Goal: Entertainment & Leisure: Browse casually

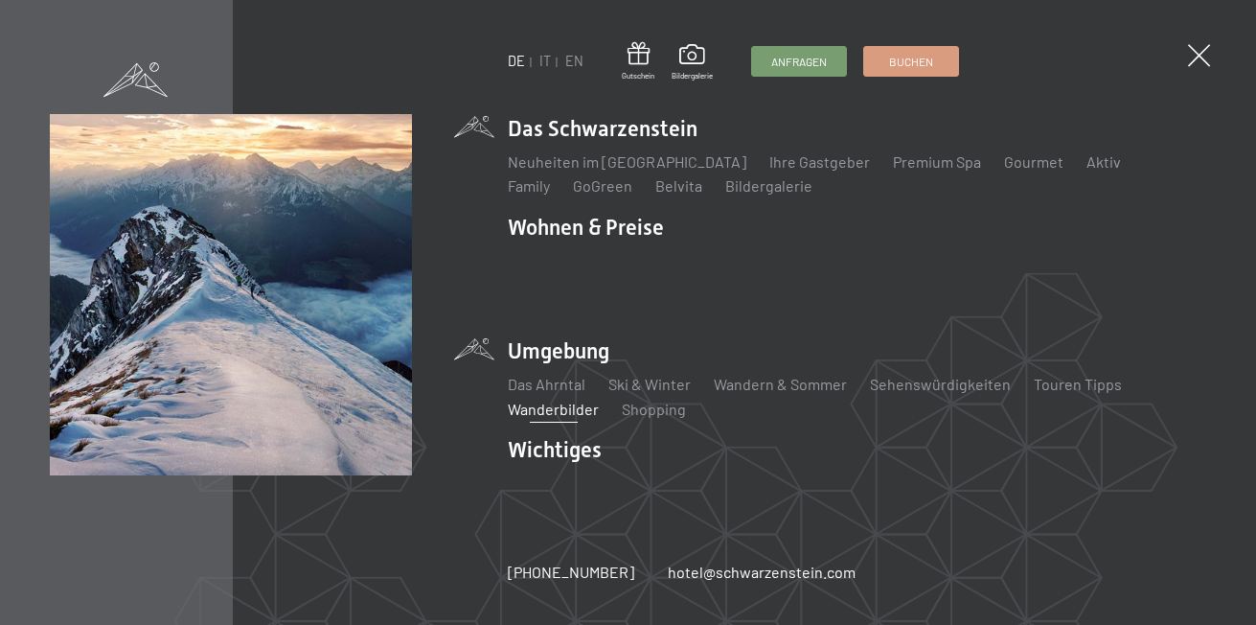
click at [547, 399] on link "Wanderbilder" at bounding box center [553, 408] width 91 height 18
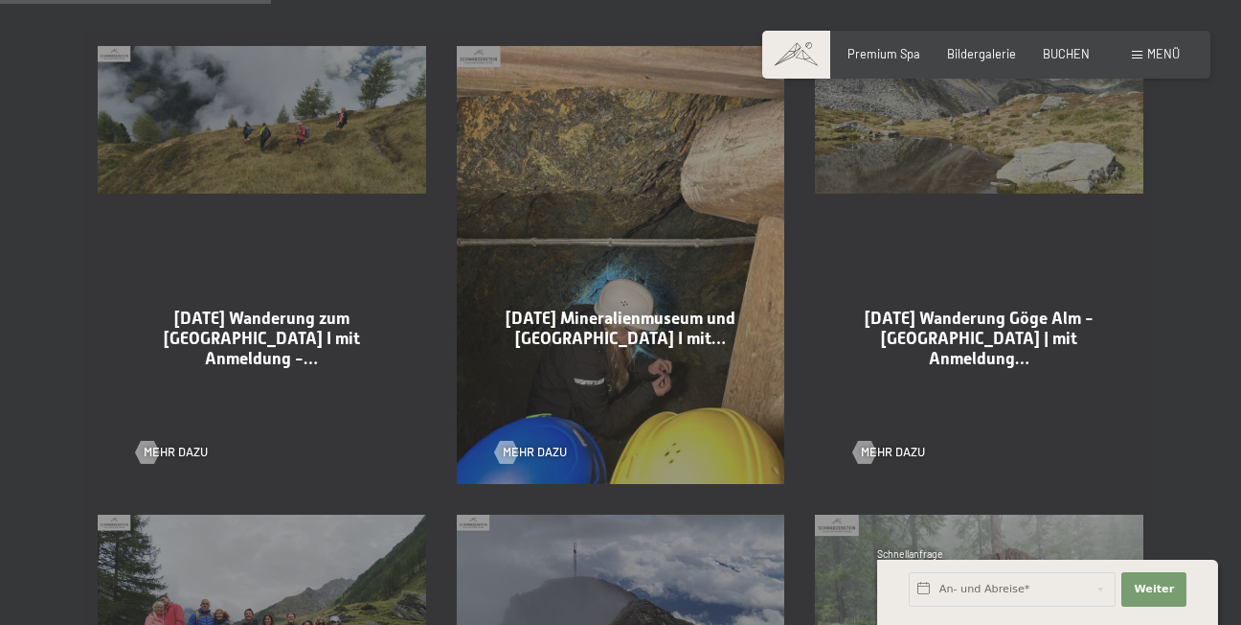
scroll to position [1054, 0]
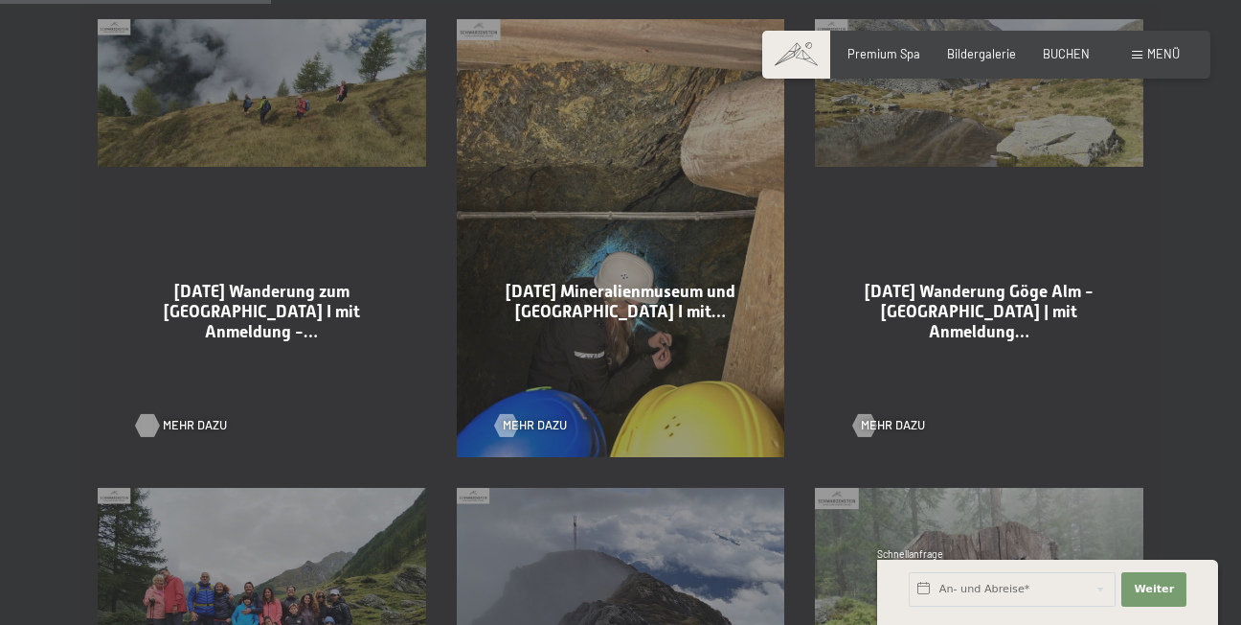
click at [153, 414] on div at bounding box center [147, 425] width 13 height 23
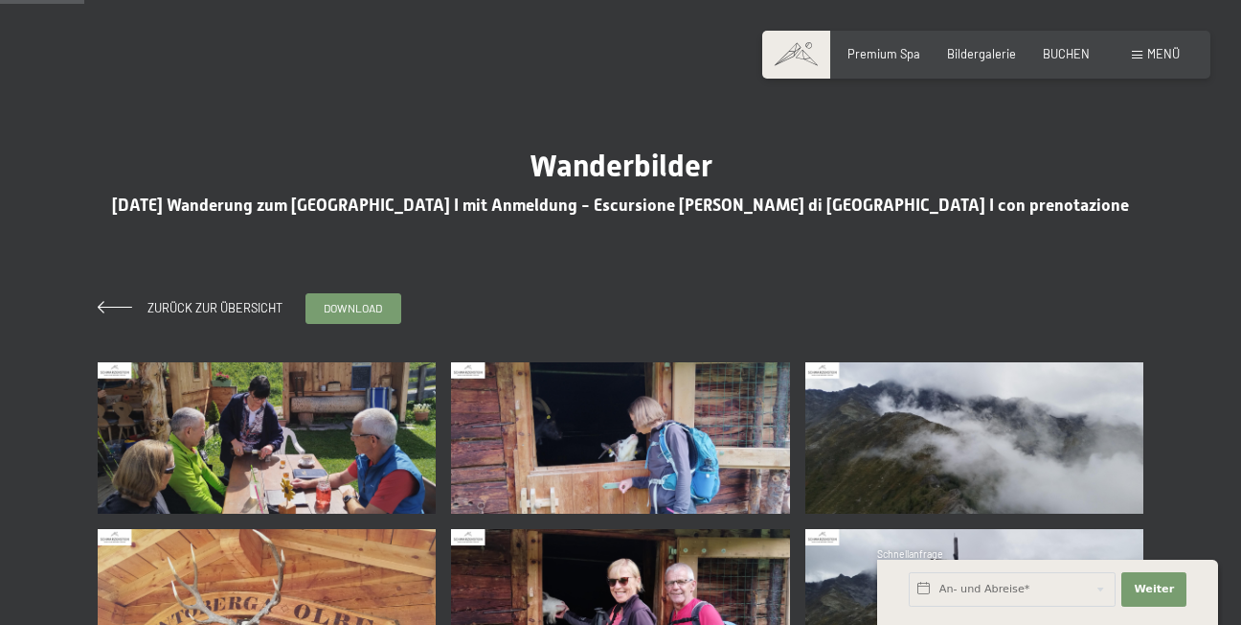
scroll to position [192, 0]
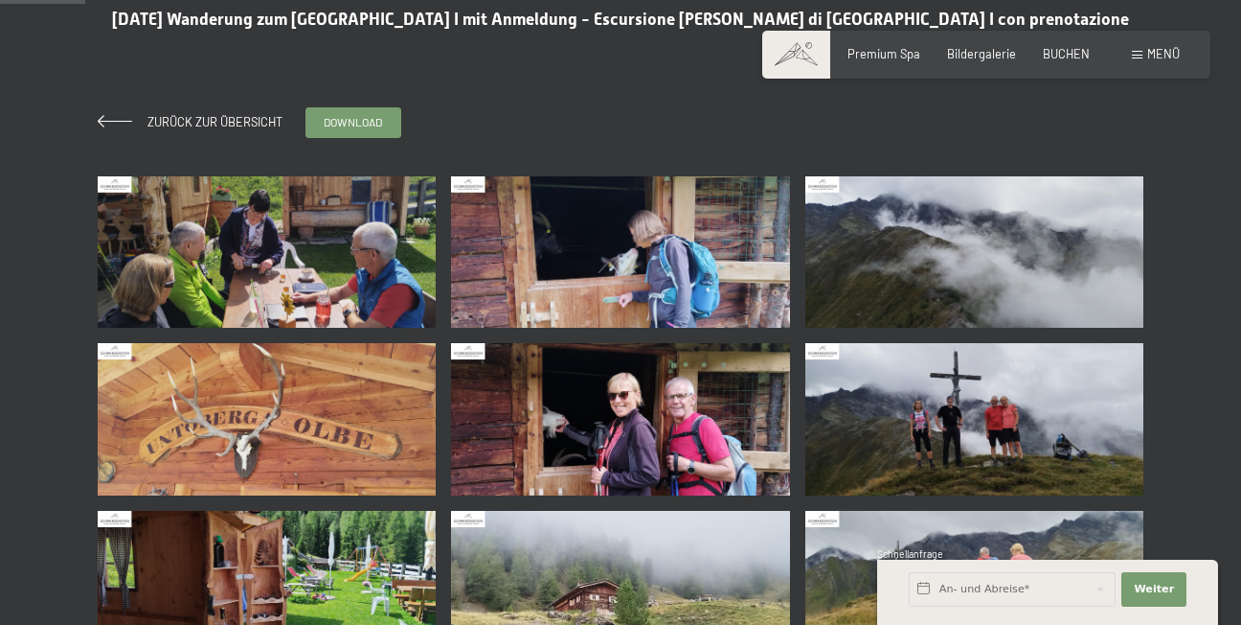
click at [269, 253] on img at bounding box center [267, 252] width 338 height 152
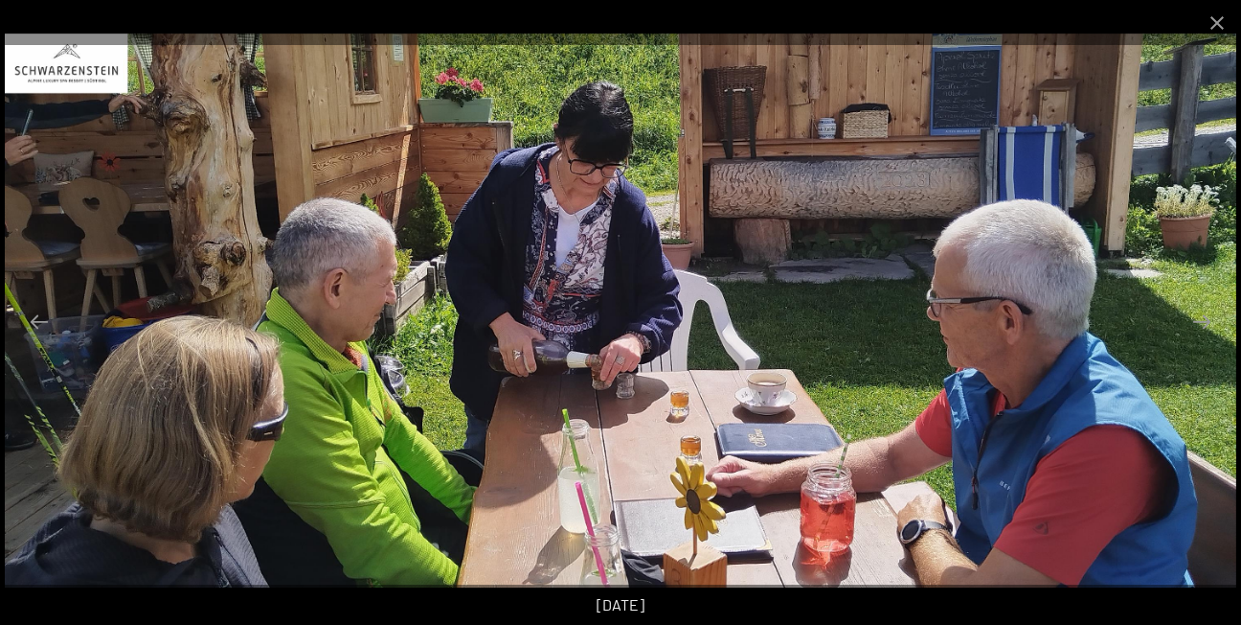
click at [1211, 300] on img at bounding box center [621, 311] width 1232 height 555
click at [38, 317] on button "Previous slide" at bounding box center [39, 321] width 40 height 37
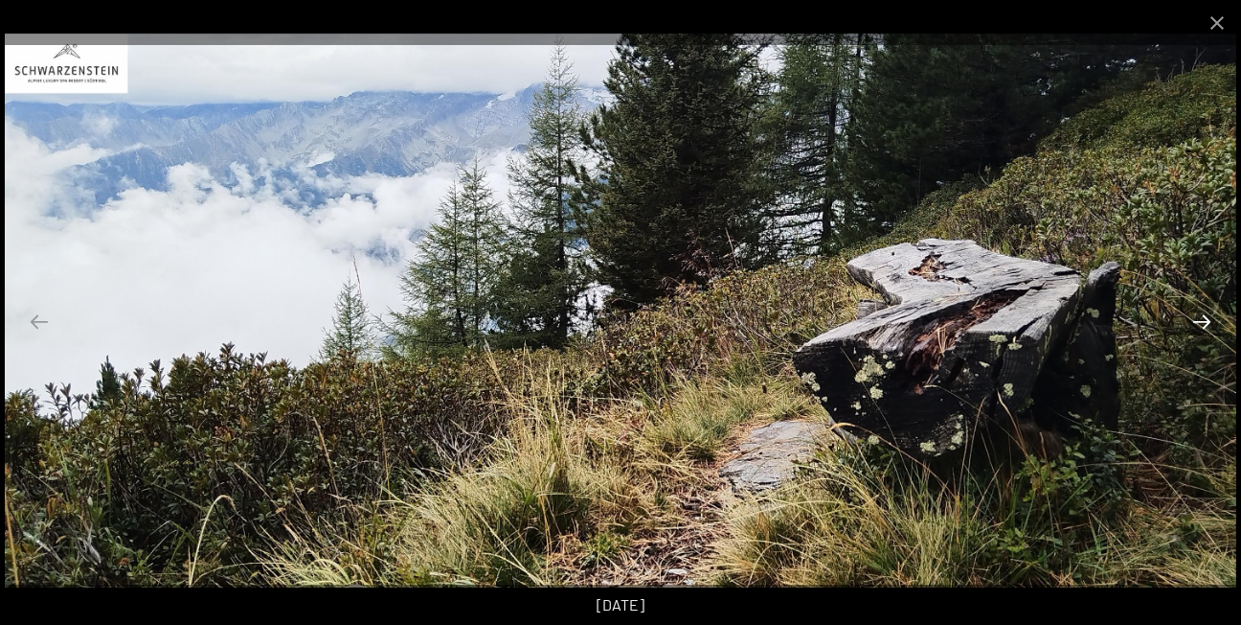
click at [1205, 310] on button "Next slide" at bounding box center [1202, 321] width 40 height 37
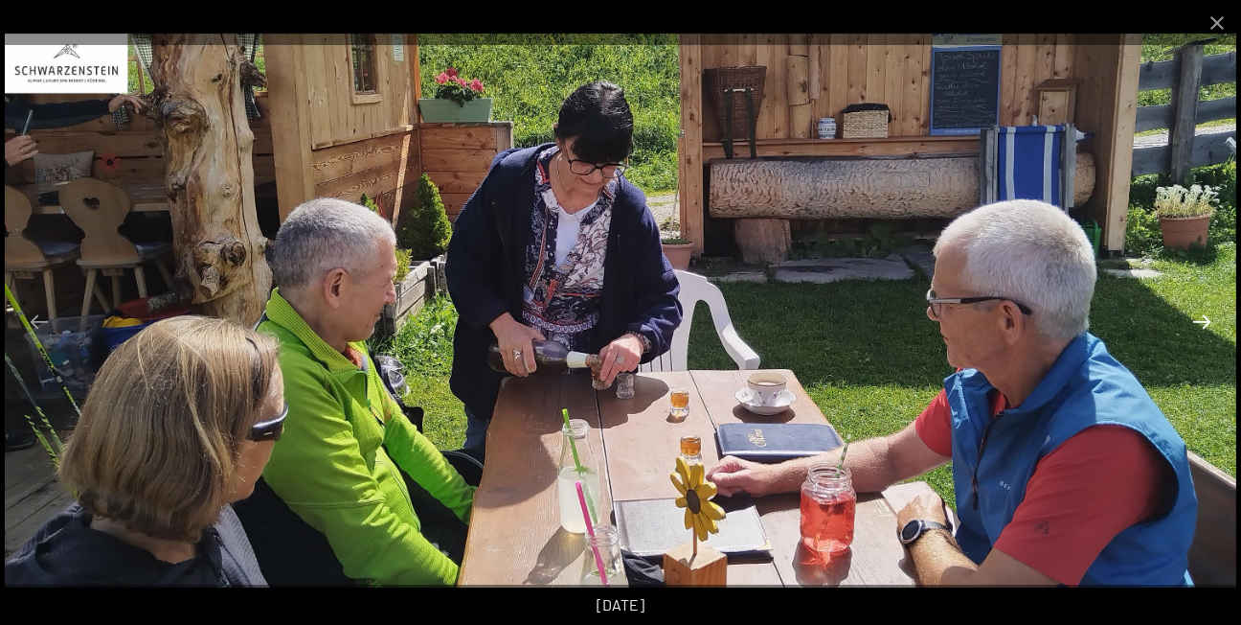
click at [1203, 317] on button "Next slide" at bounding box center [1202, 321] width 40 height 37
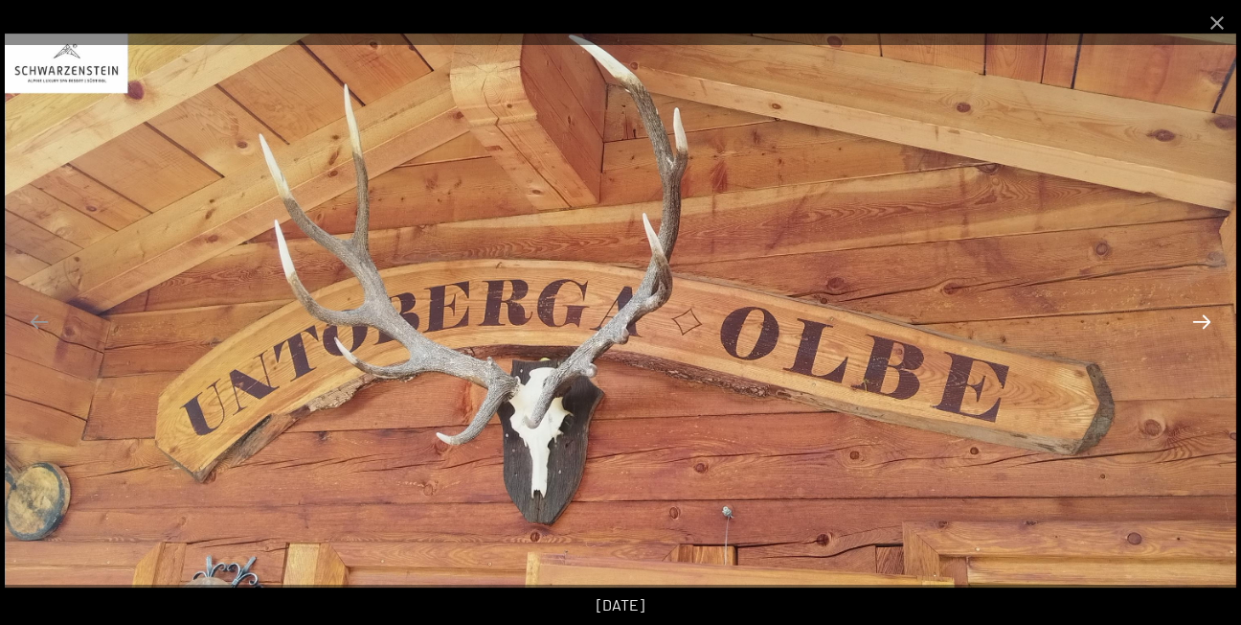
click at [1203, 318] on button "Next slide" at bounding box center [1202, 321] width 40 height 37
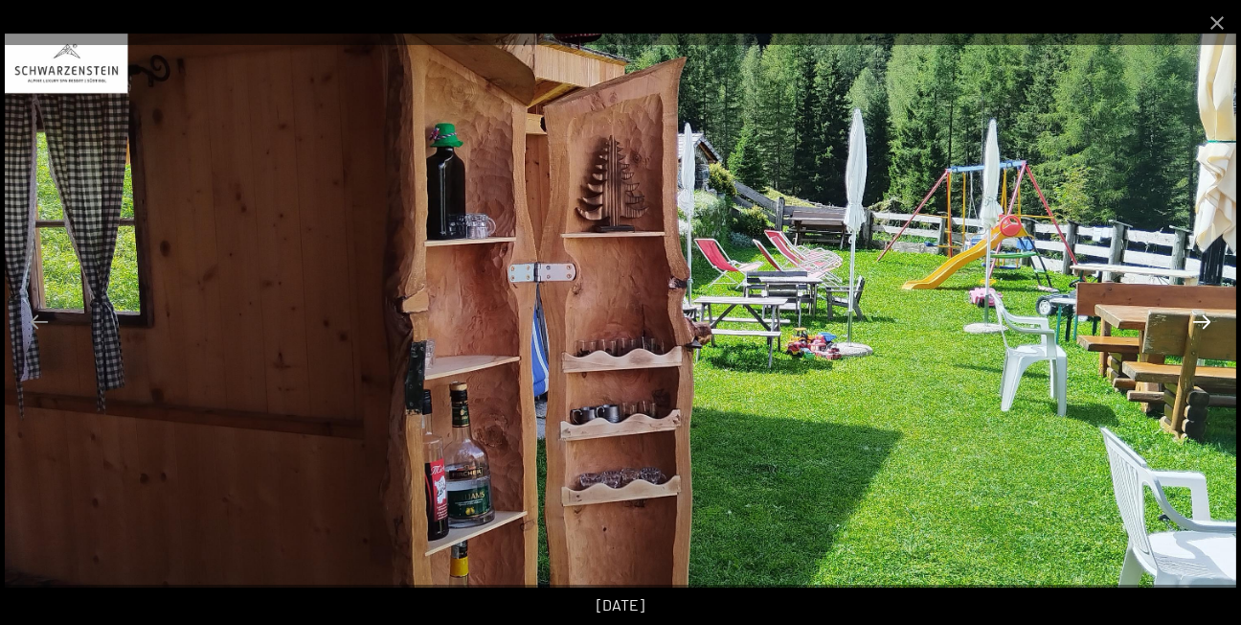
click at [1204, 321] on button "Next slide" at bounding box center [1202, 321] width 40 height 37
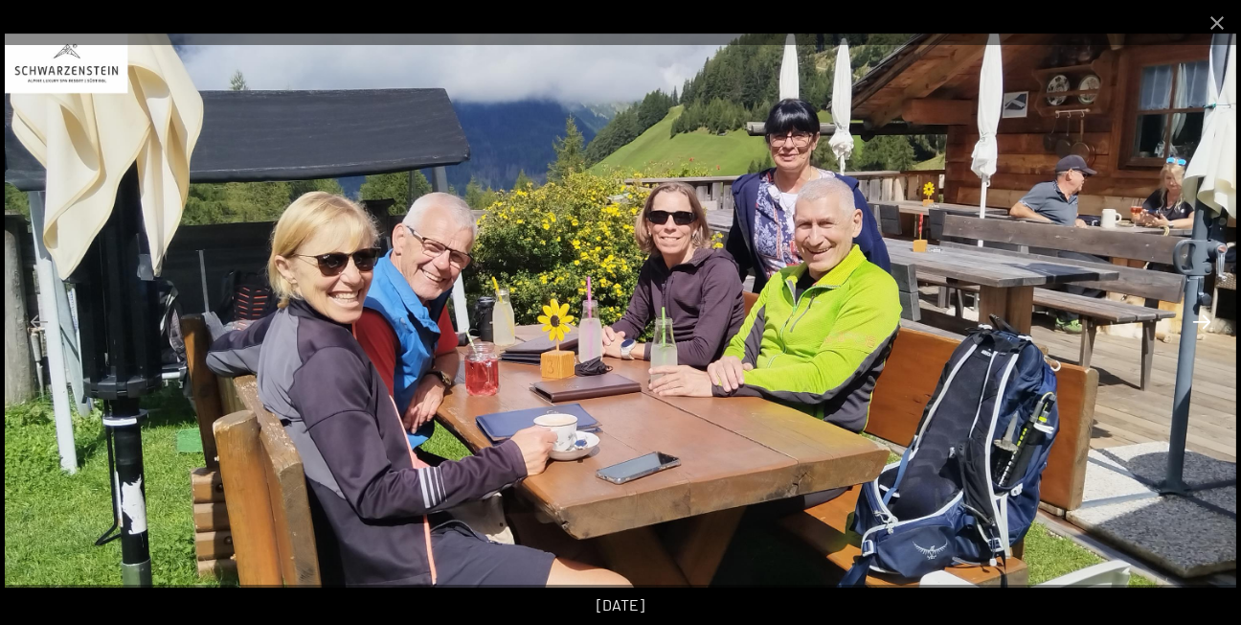
click at [1202, 323] on button "Next slide" at bounding box center [1202, 321] width 40 height 37
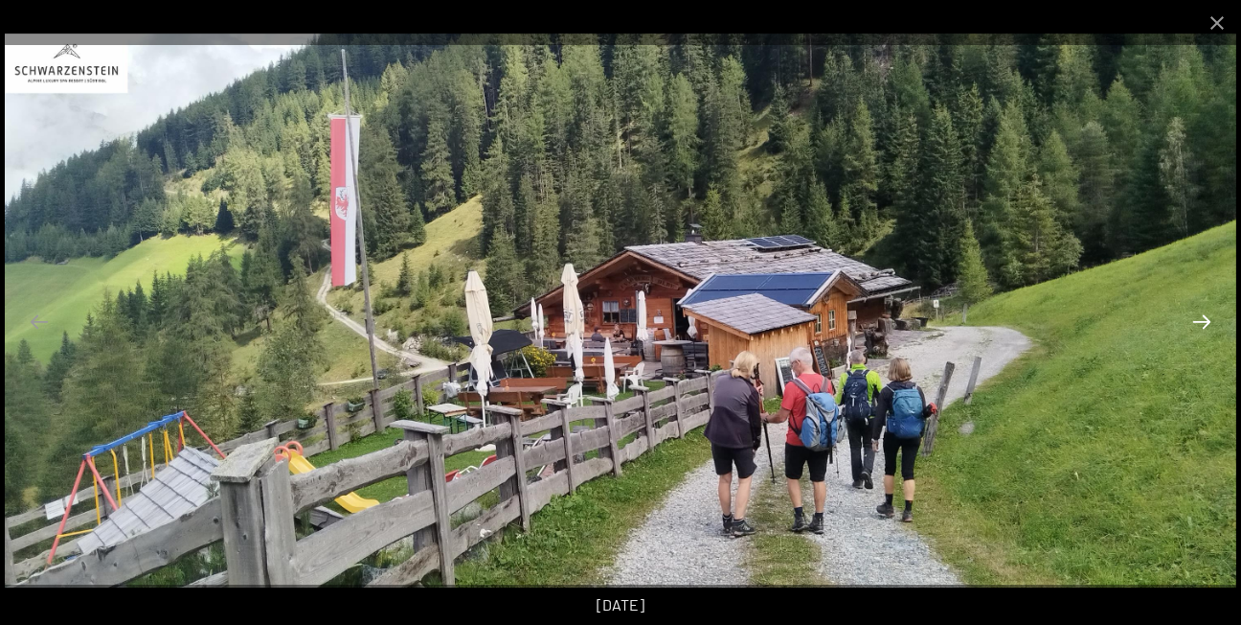
click at [1201, 324] on button "Next slide" at bounding box center [1202, 321] width 40 height 37
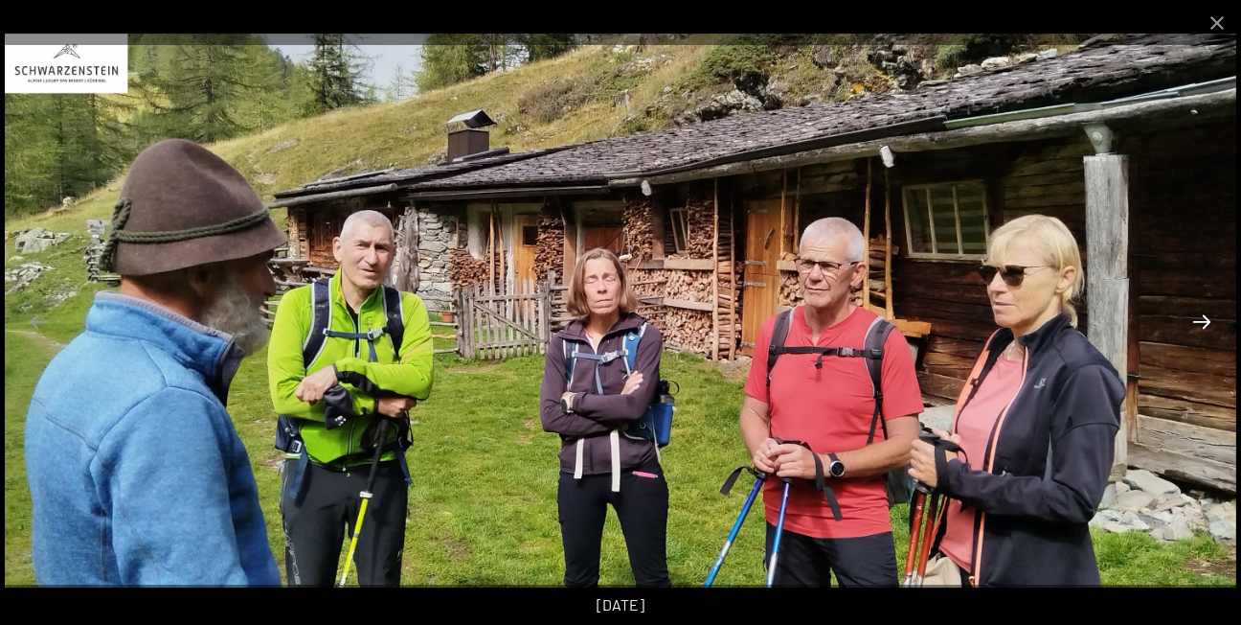
click at [1201, 325] on button "Next slide" at bounding box center [1202, 321] width 40 height 37
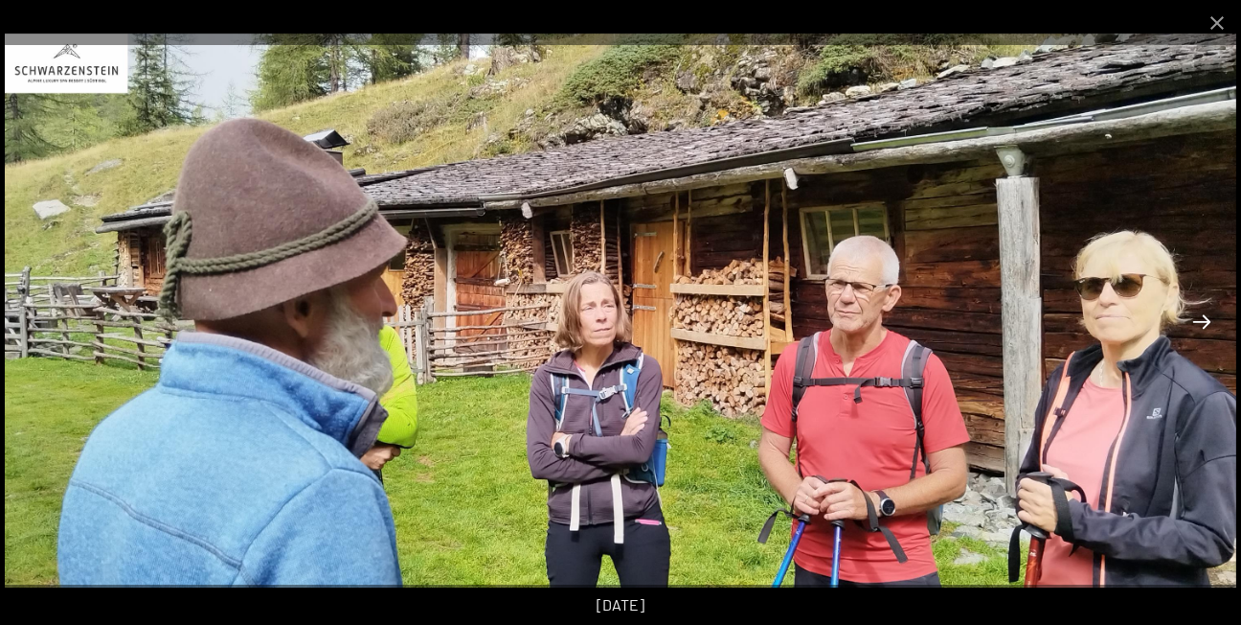
click at [1204, 313] on button "Next slide" at bounding box center [1202, 321] width 40 height 37
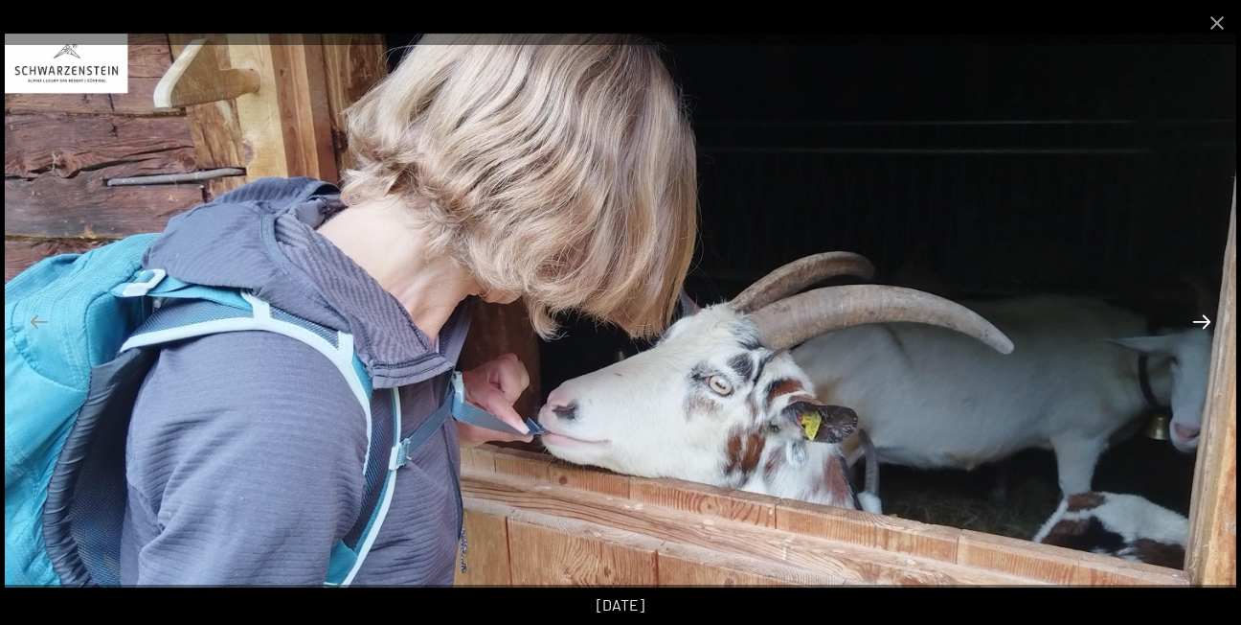
click at [1203, 314] on button "Next slide" at bounding box center [1202, 321] width 40 height 37
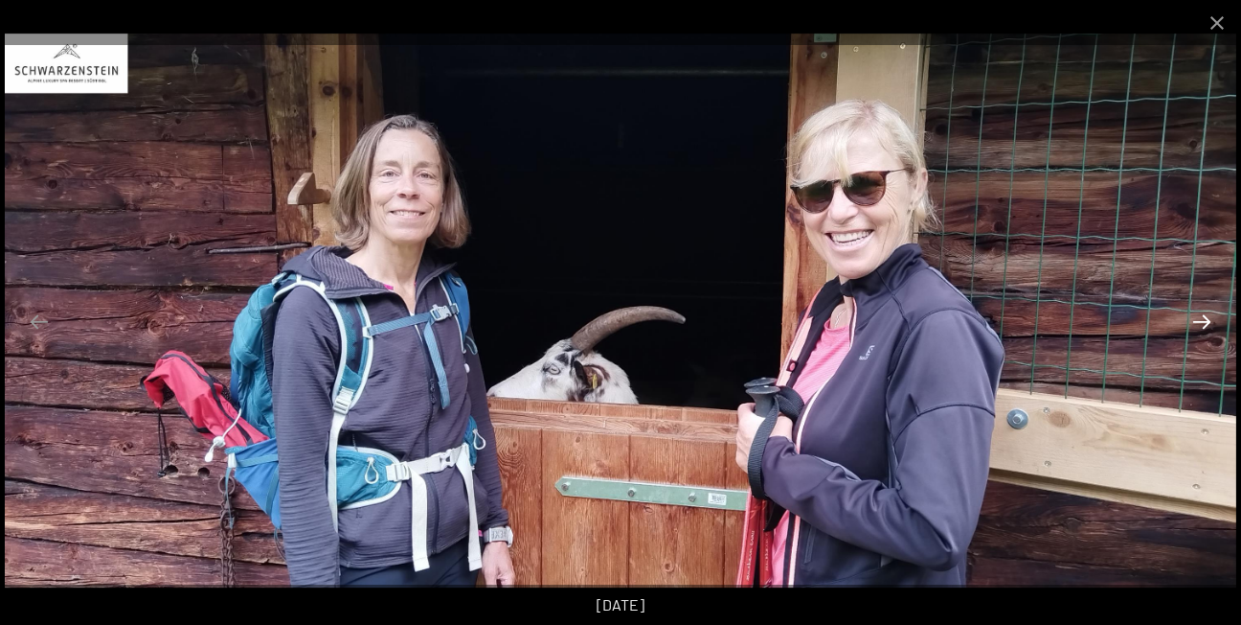
click at [1199, 323] on button "Next slide" at bounding box center [1202, 321] width 40 height 37
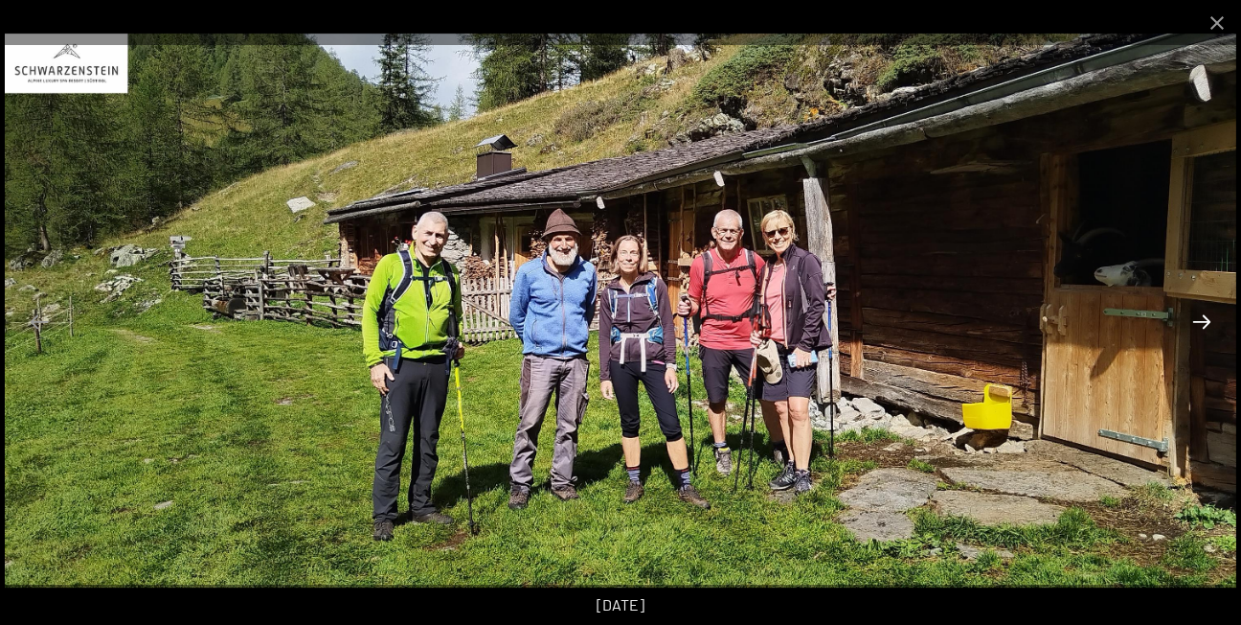
click at [1197, 326] on button "Next slide" at bounding box center [1202, 321] width 40 height 37
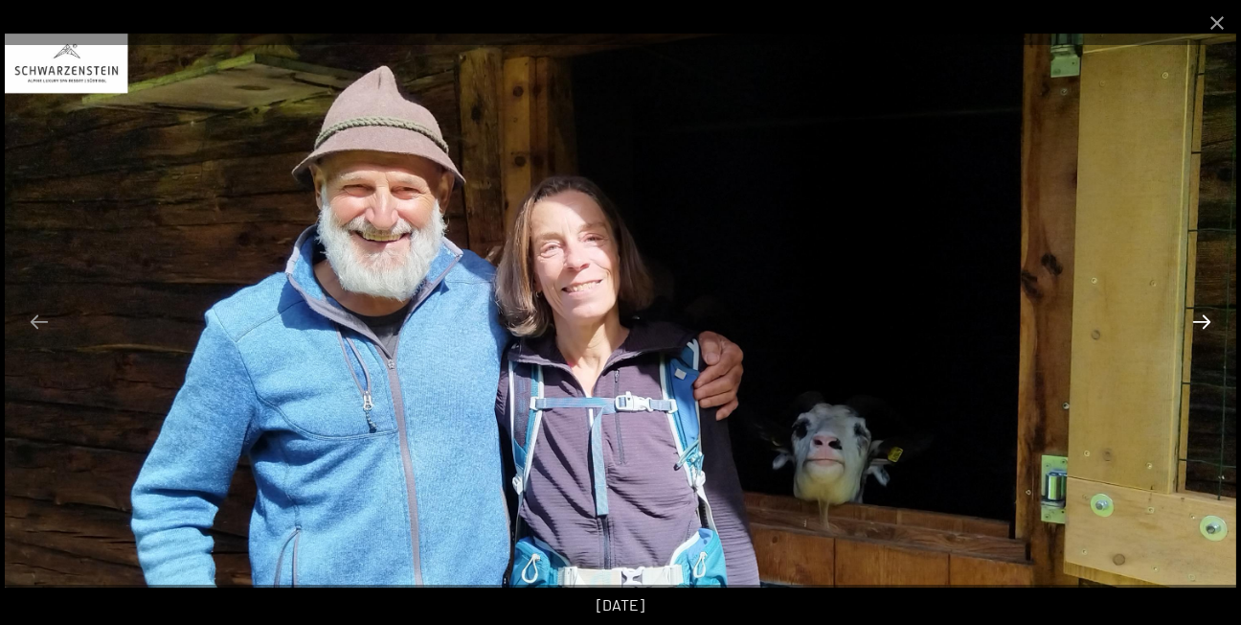
click at [1195, 330] on button "Next slide" at bounding box center [1202, 321] width 40 height 37
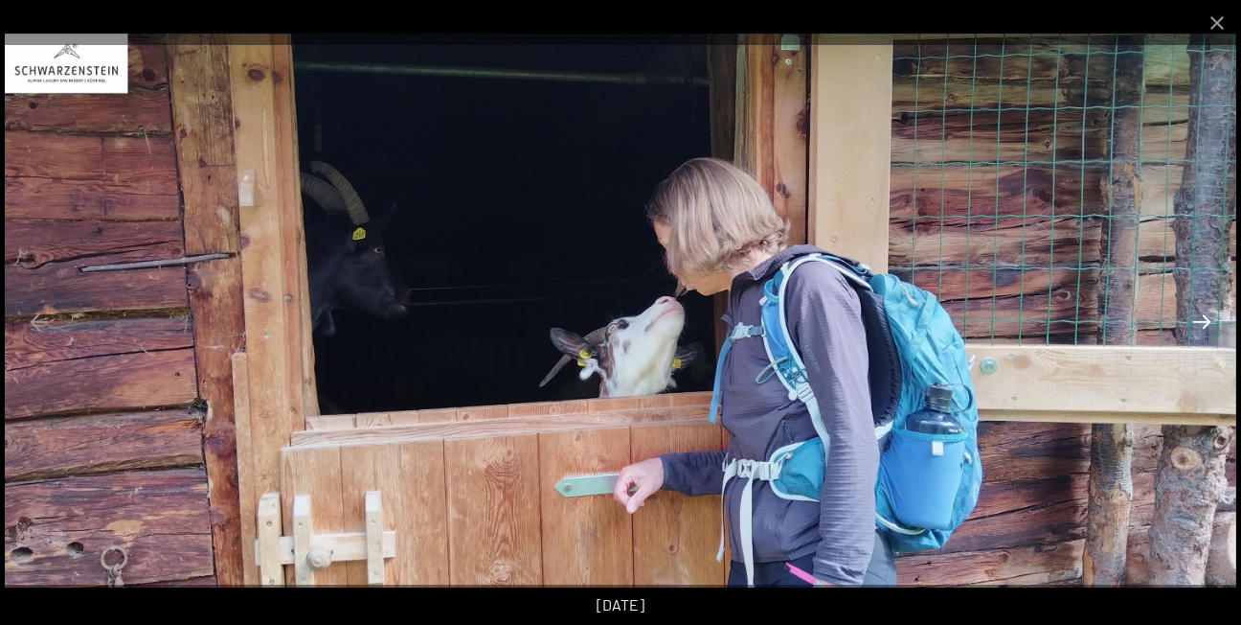
click at [1202, 320] on button "Next slide" at bounding box center [1202, 321] width 40 height 37
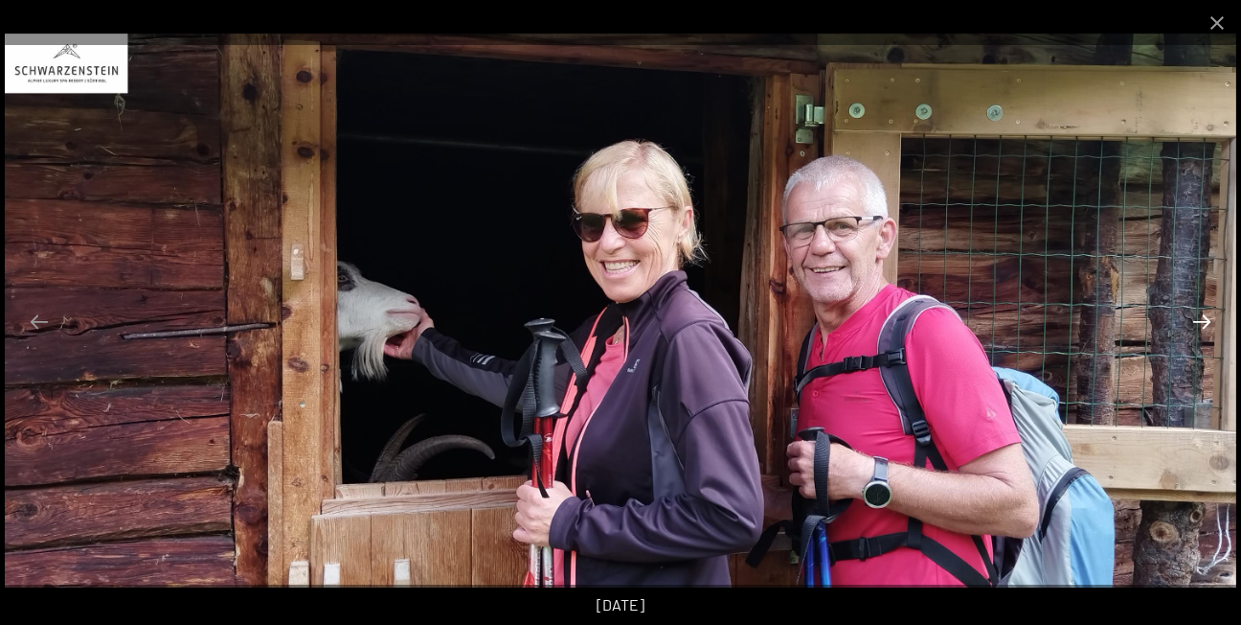
click at [1202, 320] on button "Next slide" at bounding box center [1202, 321] width 40 height 37
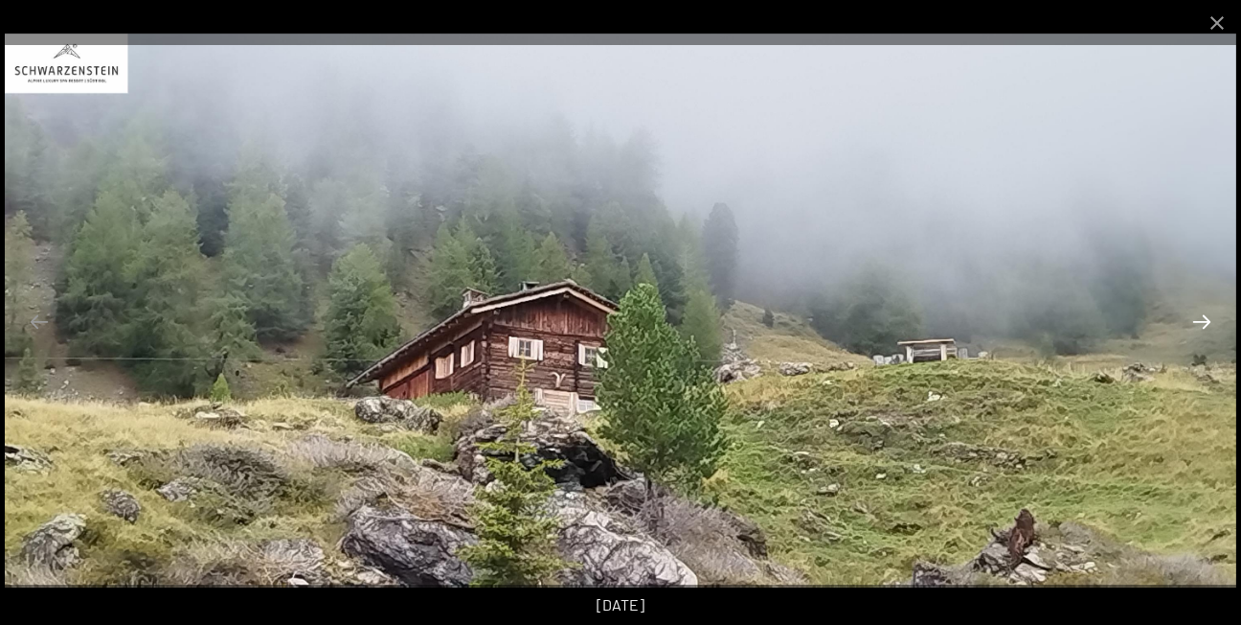
click at [1202, 321] on button "Next slide" at bounding box center [1202, 321] width 40 height 37
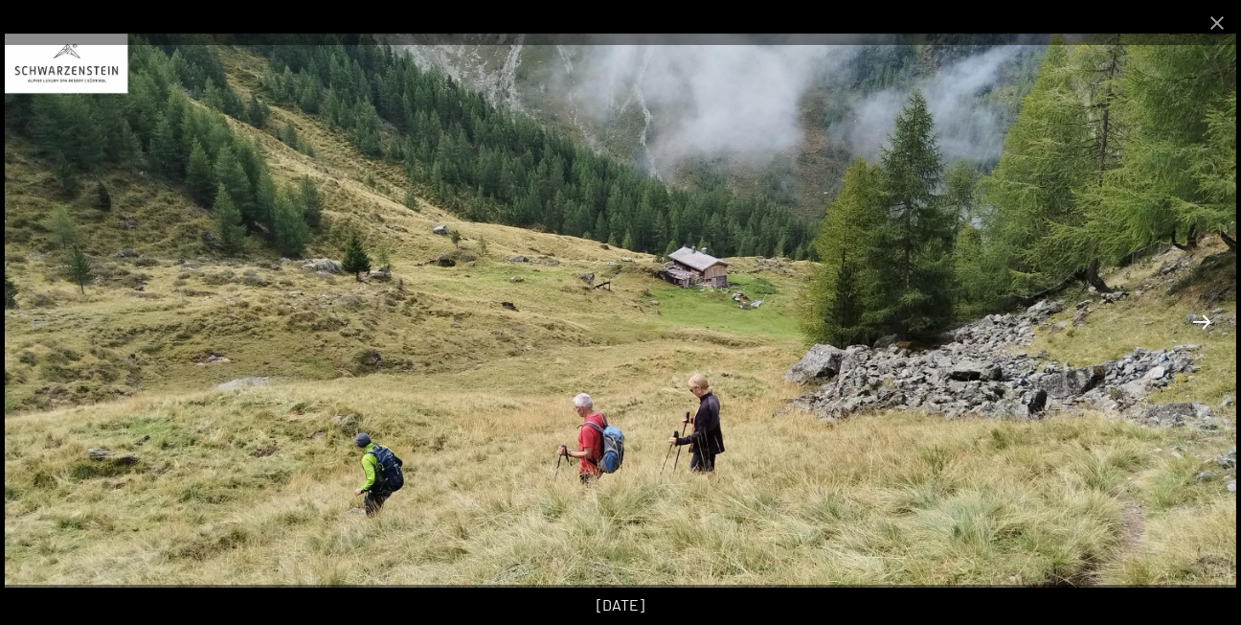
click at [1202, 322] on button "Next slide" at bounding box center [1202, 321] width 40 height 37
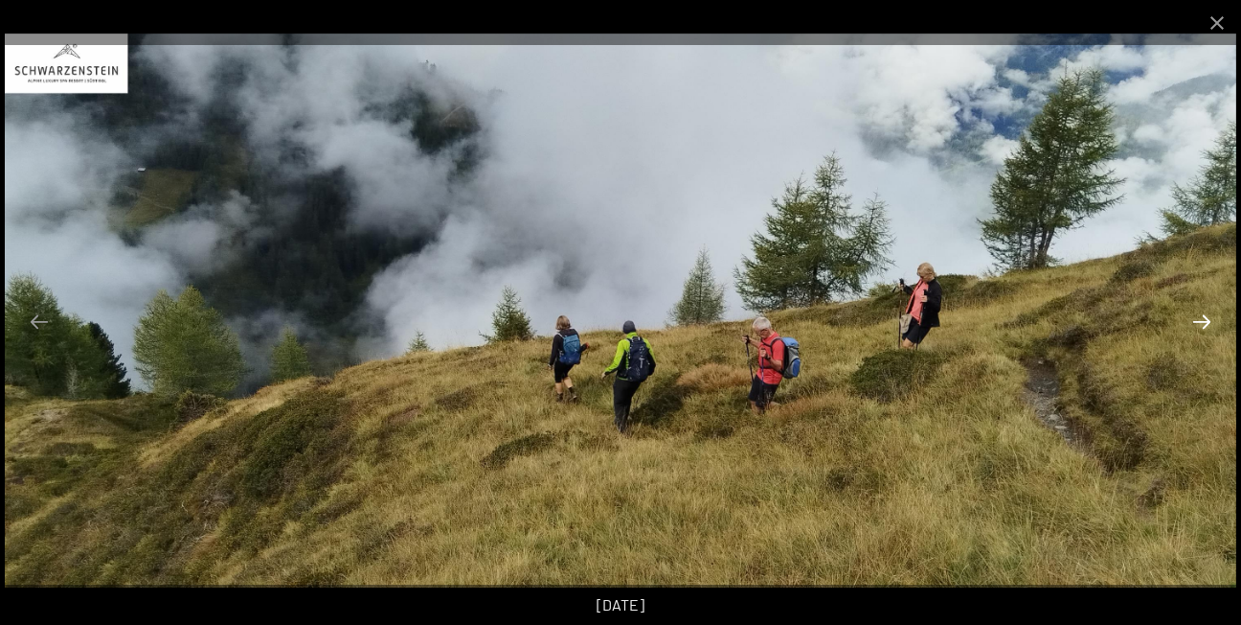
click at [1201, 325] on button "Next slide" at bounding box center [1202, 321] width 40 height 37
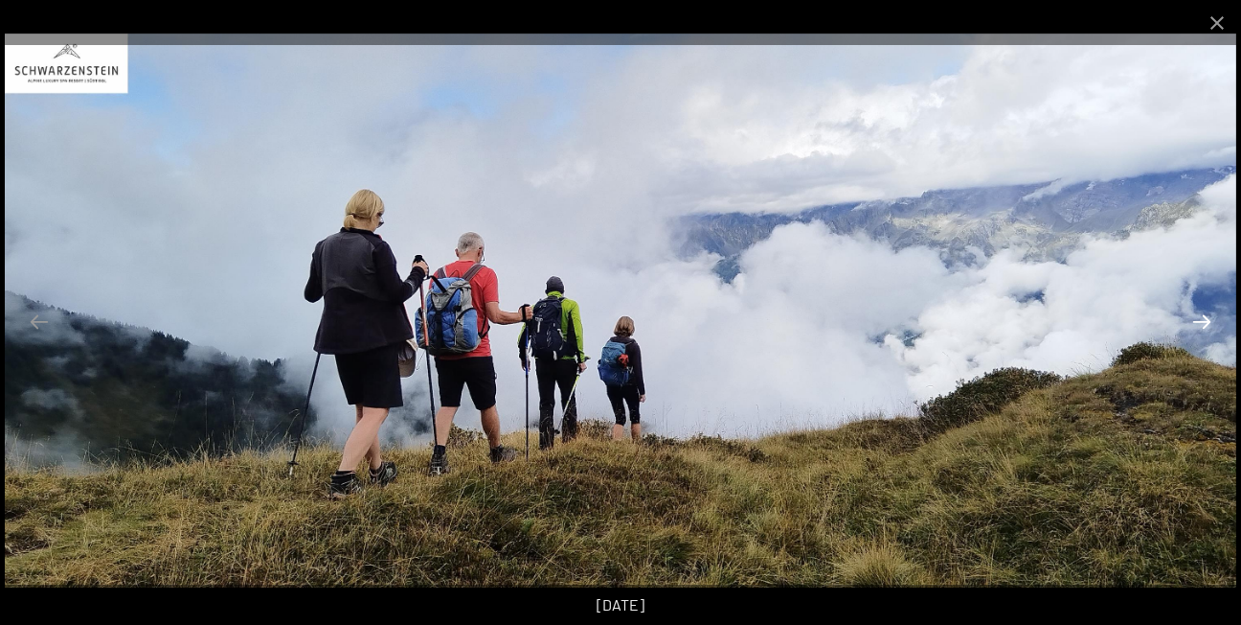
click at [1199, 329] on button "Next slide" at bounding box center [1202, 321] width 40 height 37
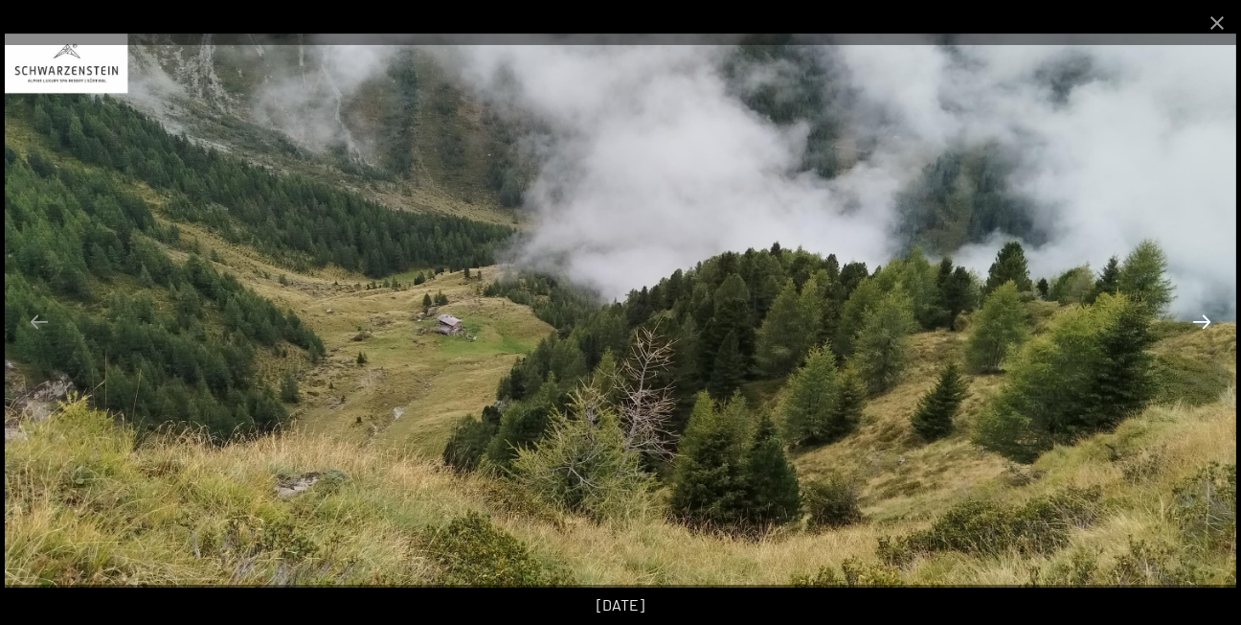
click at [1199, 329] on button "Next slide" at bounding box center [1202, 321] width 40 height 37
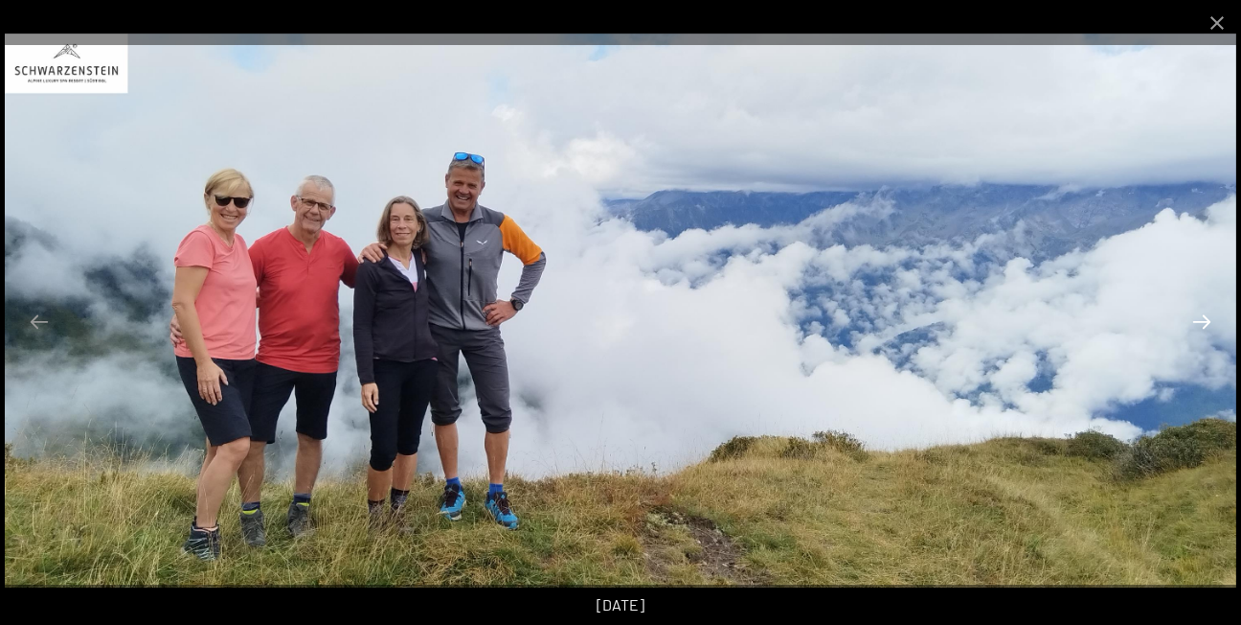
click at [1199, 329] on button "Next slide" at bounding box center [1202, 321] width 40 height 37
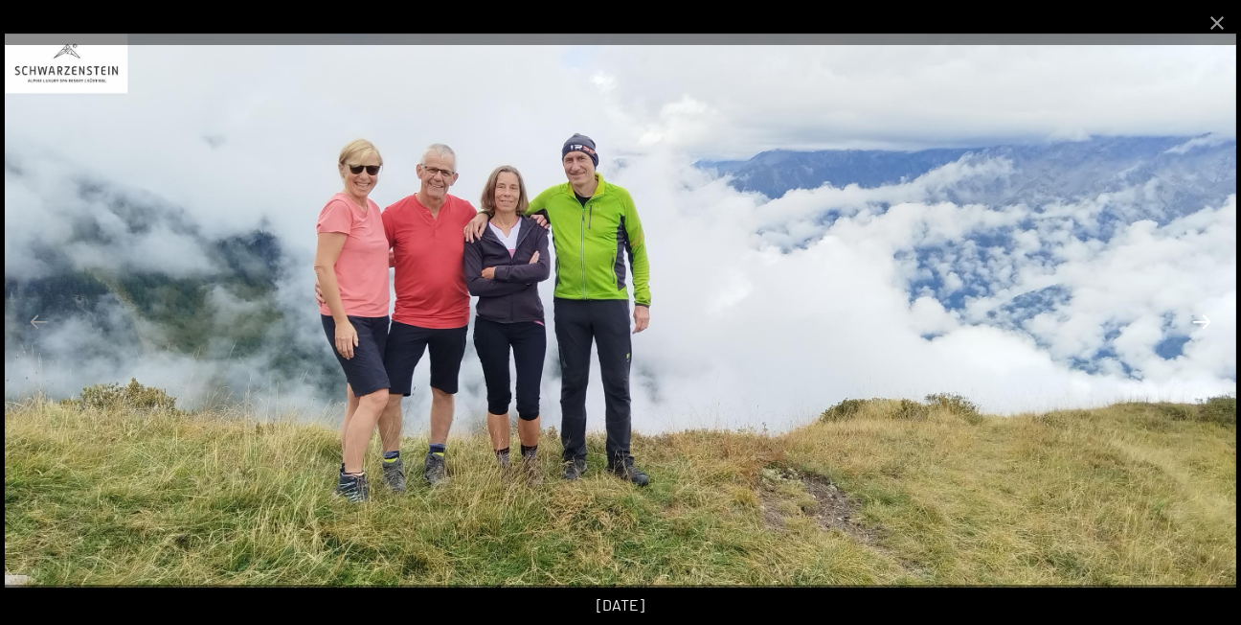
click at [1198, 329] on button "Next slide" at bounding box center [1202, 321] width 40 height 37
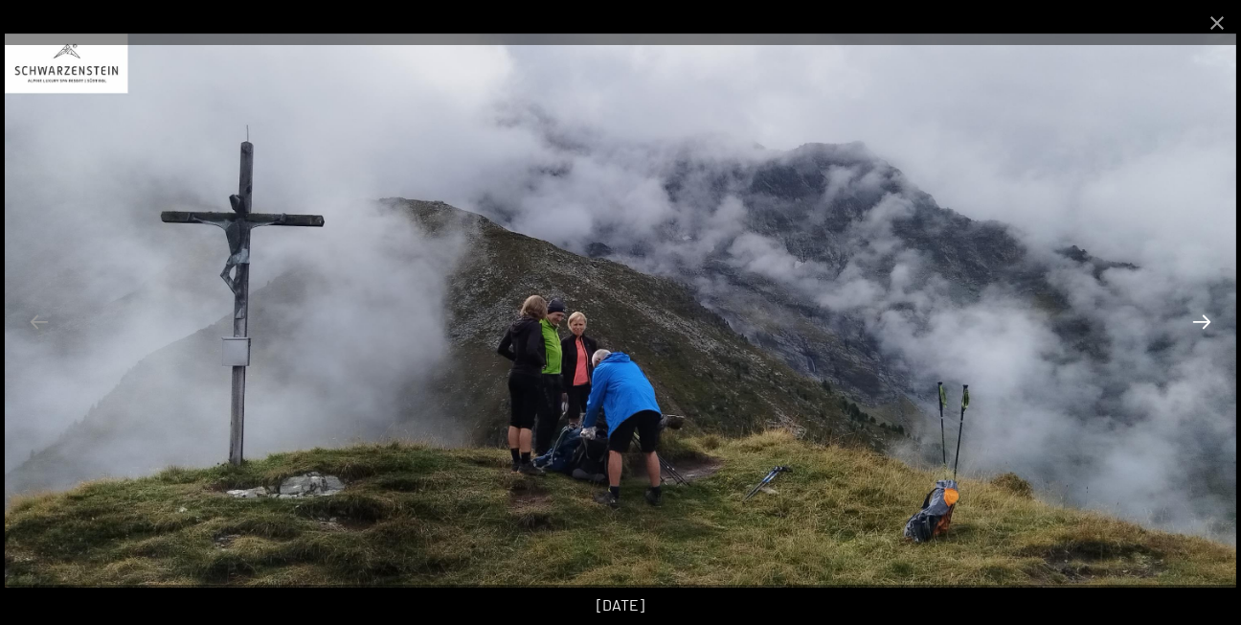
click at [1198, 329] on button "Next slide" at bounding box center [1202, 321] width 40 height 37
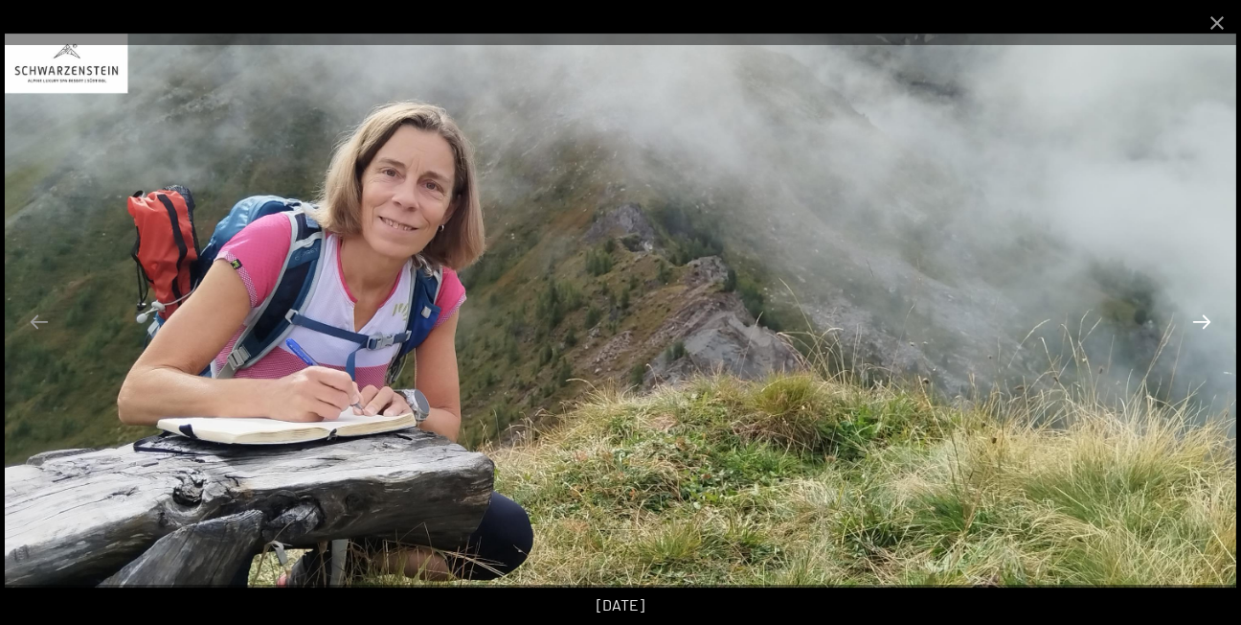
click at [1197, 330] on button "Next slide" at bounding box center [1202, 321] width 40 height 37
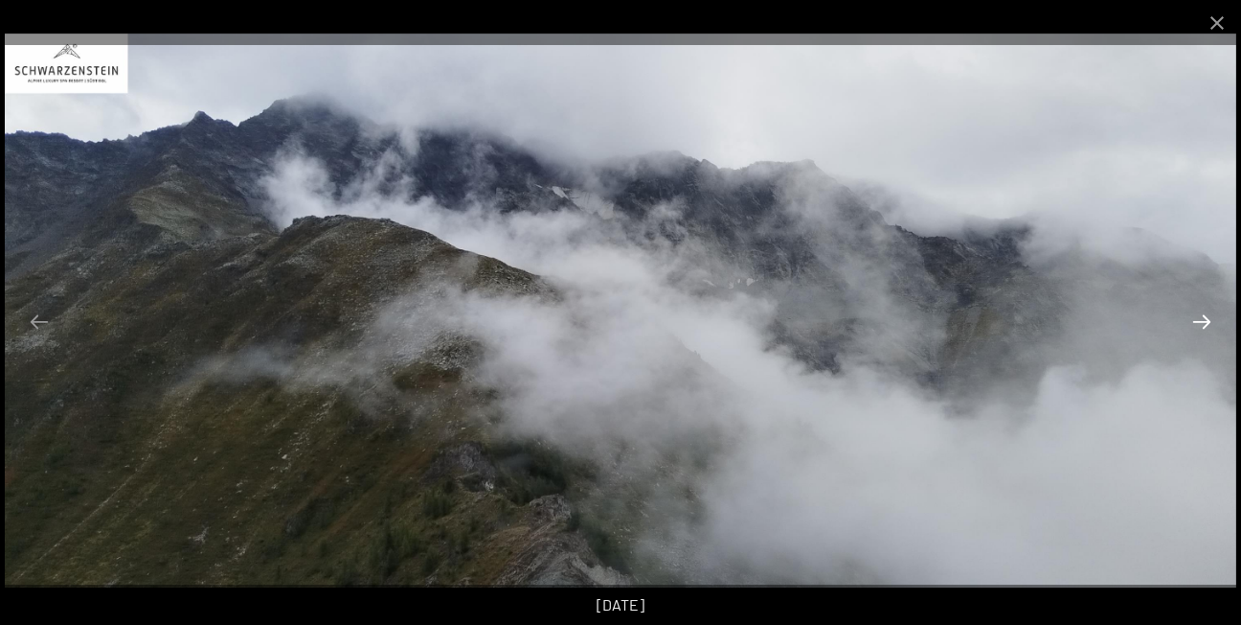
click at [1197, 330] on button "Next slide" at bounding box center [1202, 321] width 40 height 37
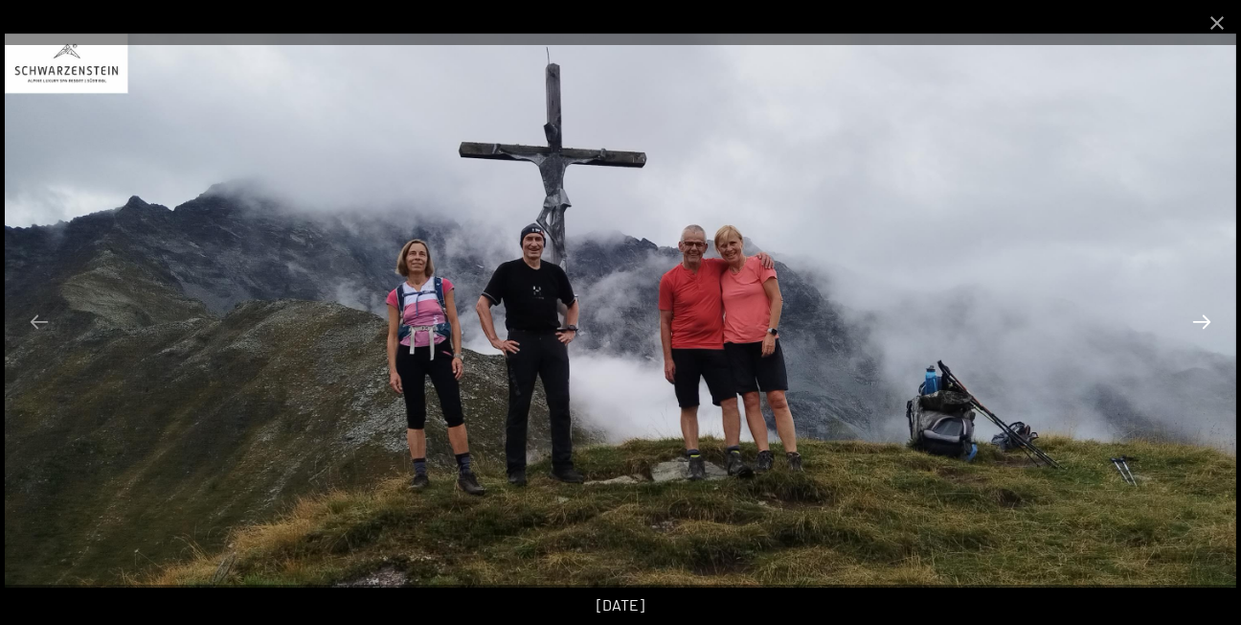
click at [1197, 330] on button "Next slide" at bounding box center [1202, 321] width 40 height 37
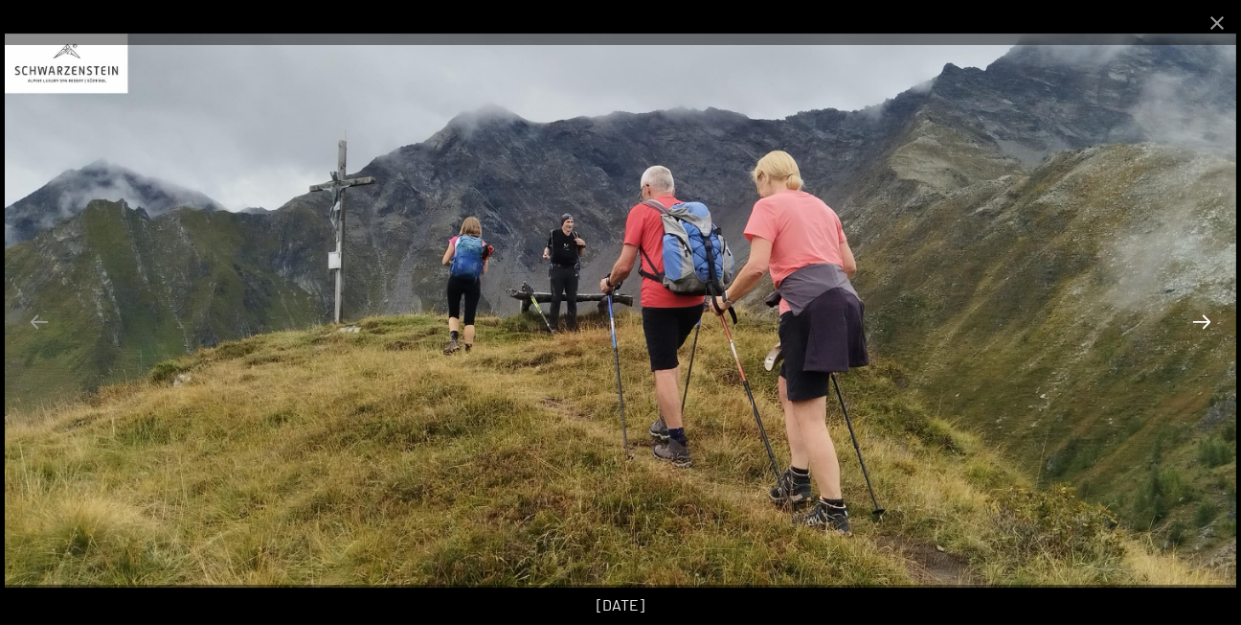
click at [1197, 330] on button "Next slide" at bounding box center [1202, 321] width 40 height 37
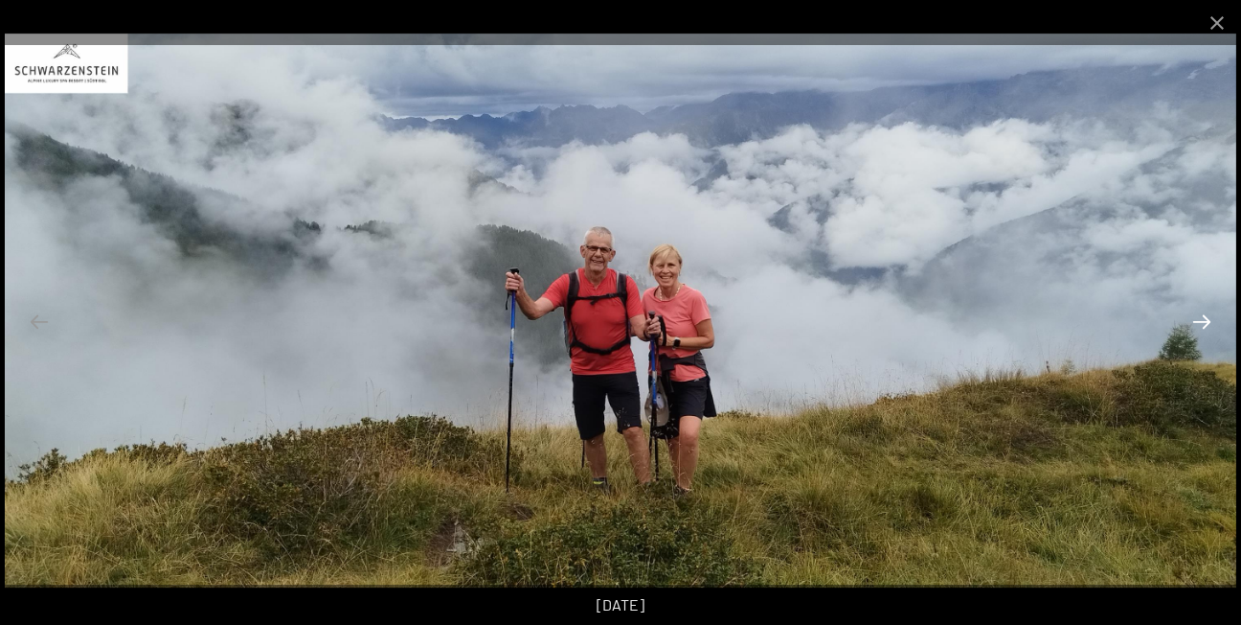
click at [1197, 330] on button "Next slide" at bounding box center [1202, 321] width 40 height 37
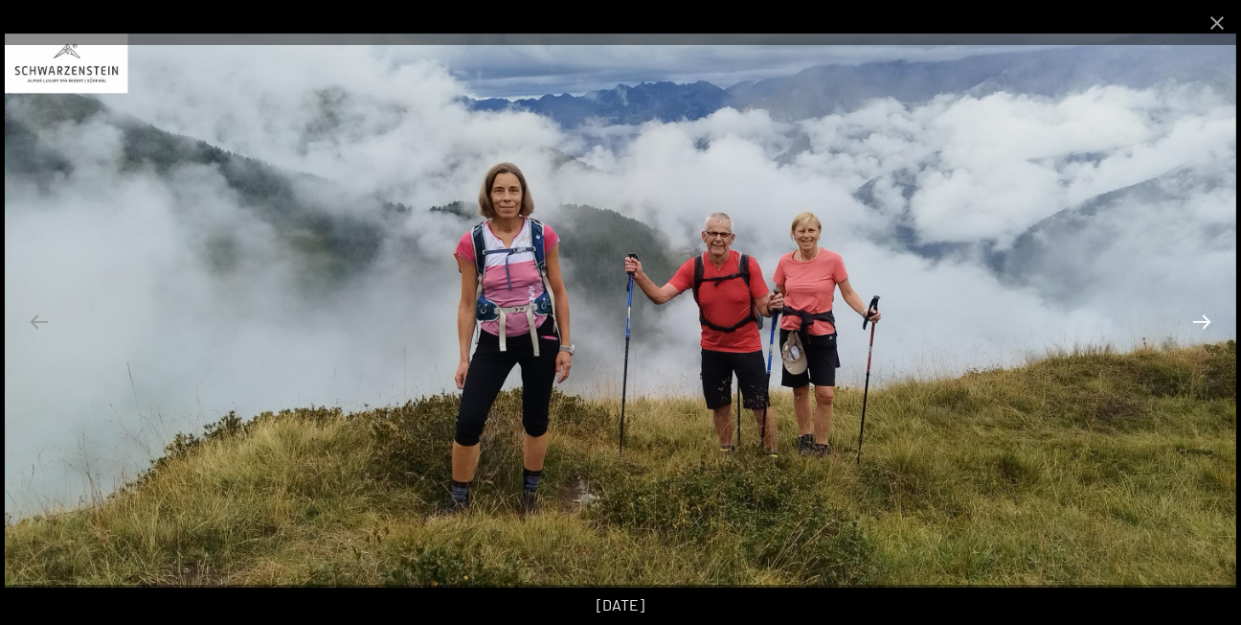
click at [1196, 330] on button "Next slide" at bounding box center [1202, 321] width 40 height 37
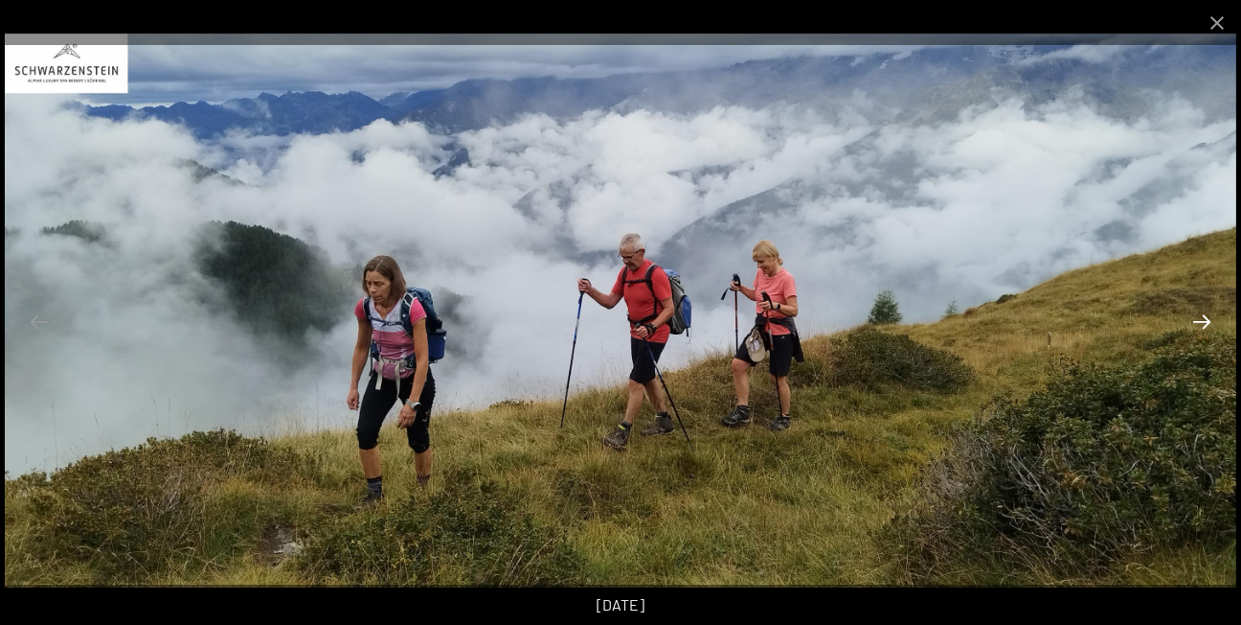
click at [1196, 331] on button "Next slide" at bounding box center [1202, 321] width 40 height 37
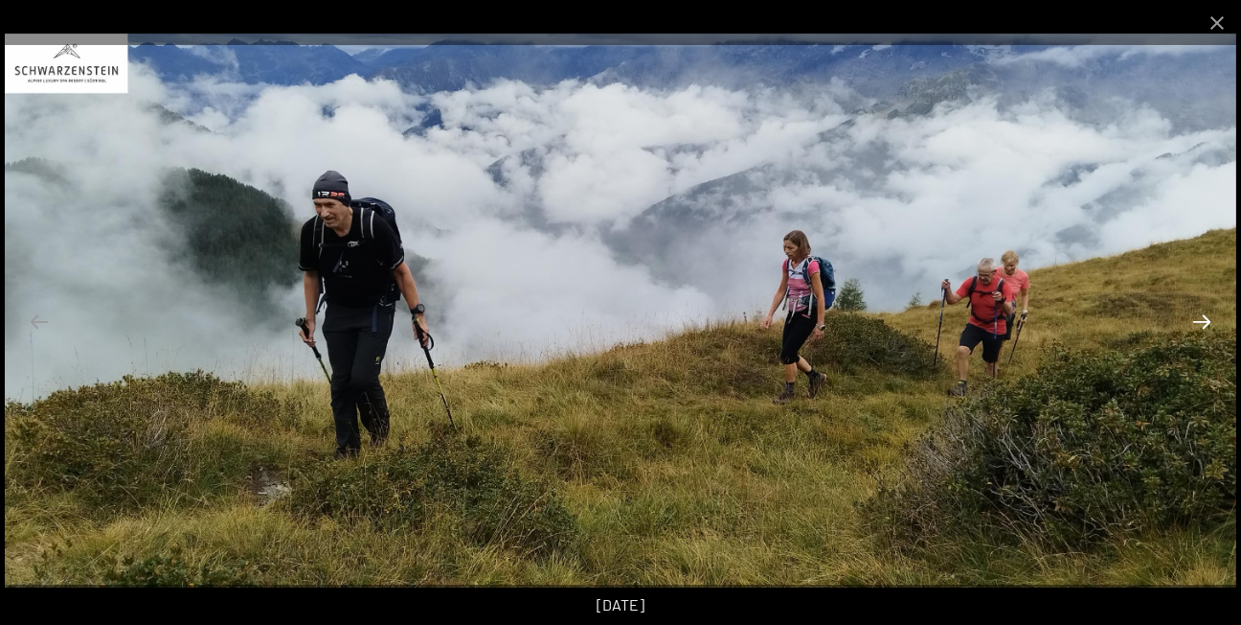
click at [1196, 331] on button "Next slide" at bounding box center [1202, 321] width 40 height 37
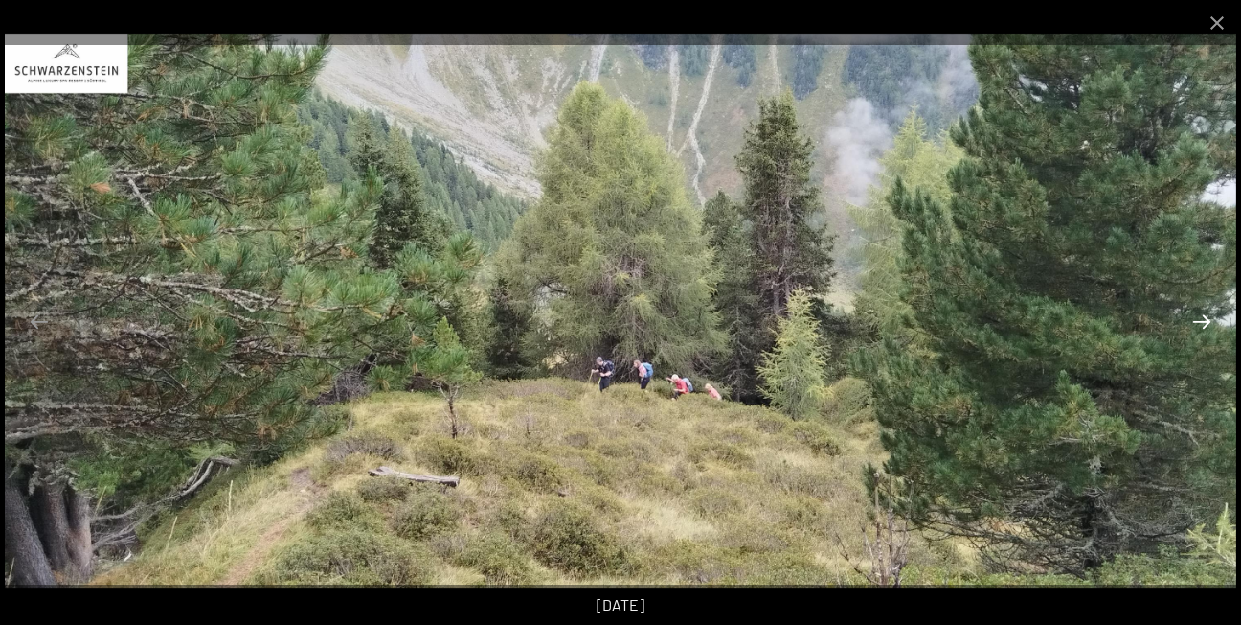
click at [1195, 333] on button "Next slide" at bounding box center [1202, 321] width 40 height 37
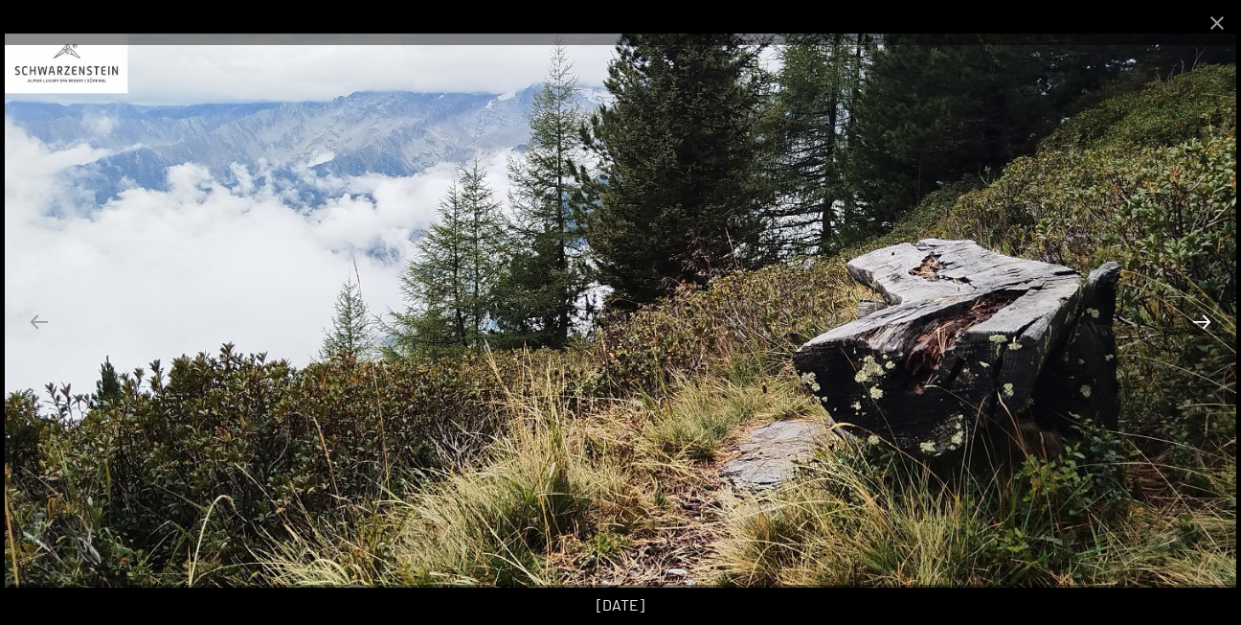
click at [1195, 333] on button "Next slide" at bounding box center [1202, 321] width 40 height 37
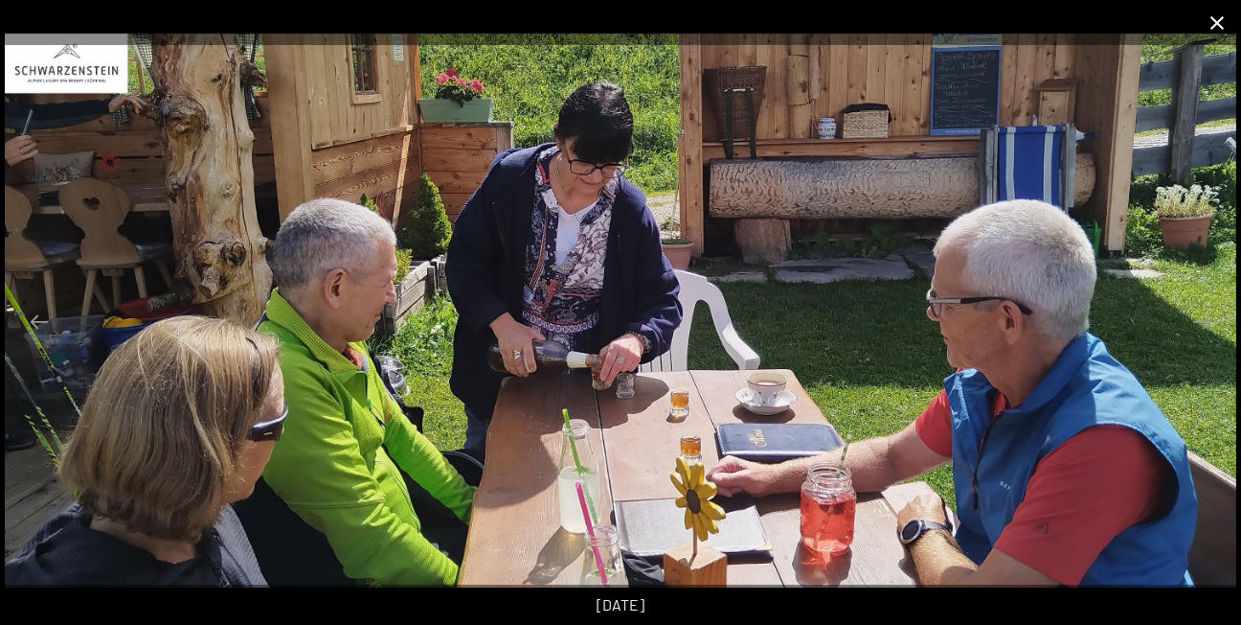
click at [1225, 19] on button "Close gallery" at bounding box center [1218, 22] width 48 height 45
